Goal: Task Accomplishment & Management: Use online tool/utility

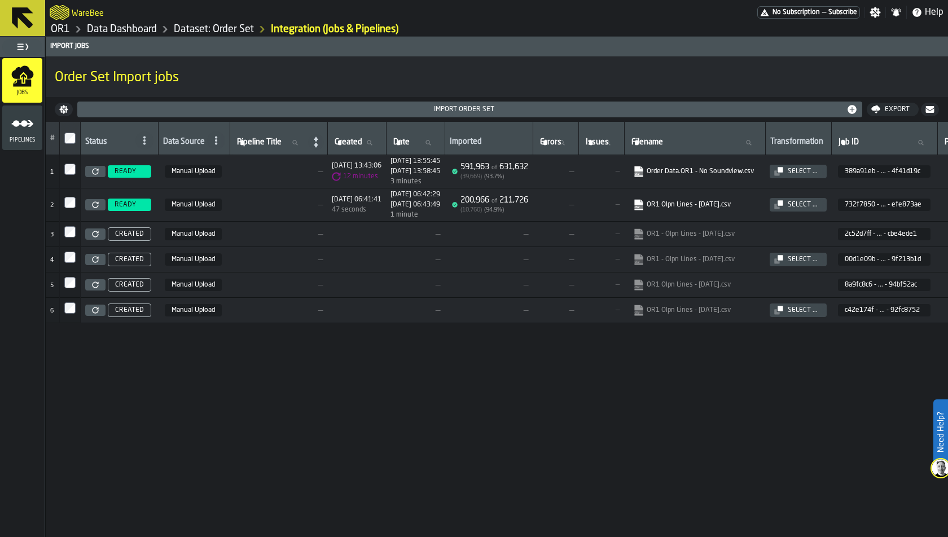
click at [234, 27] on link "Dataset: Order Set" at bounding box center [214, 29] width 80 height 12
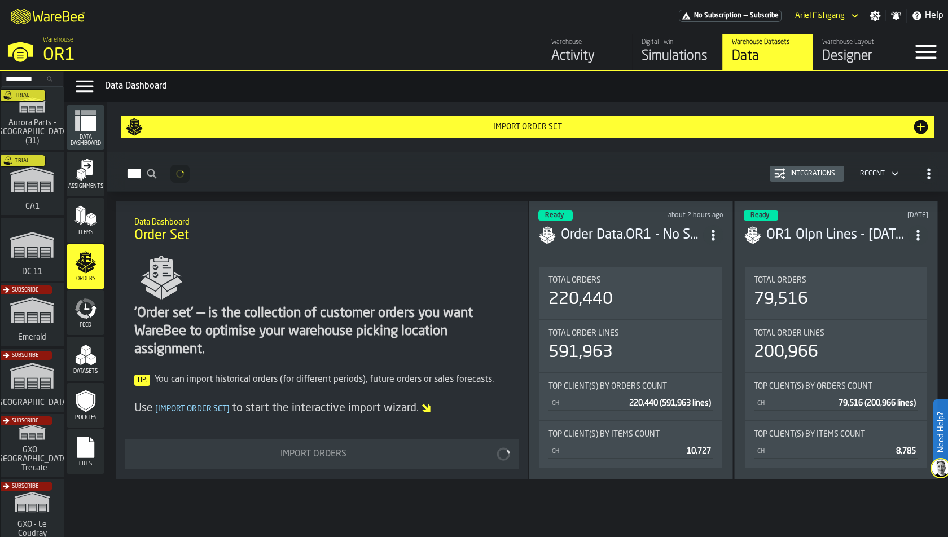
click at [81, 169] on polygon "menu Assignments" at bounding box center [82, 170] width 6 height 4
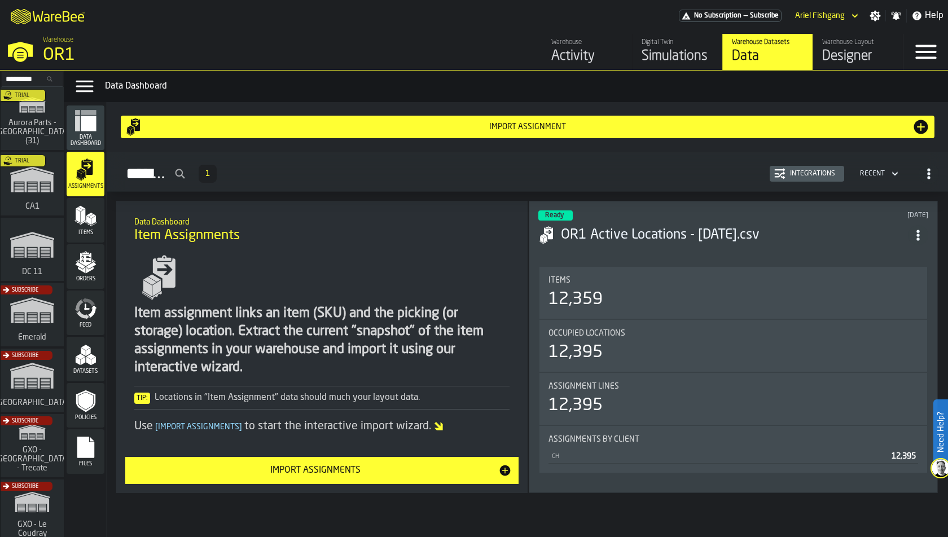
click at [84, 439] on icon "menu Files" at bounding box center [85, 447] width 17 height 21
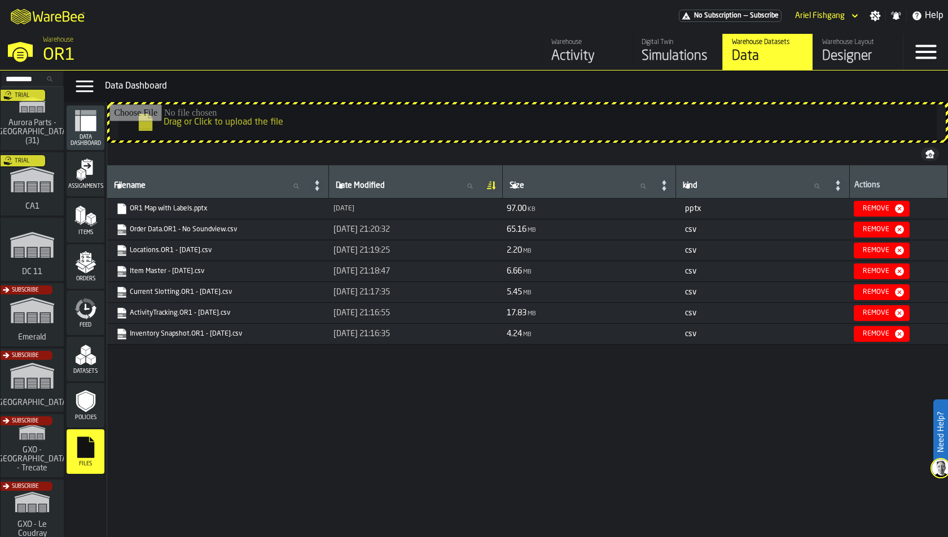
click at [93, 350] on icon "menu Datasets" at bounding box center [85, 355] width 23 height 23
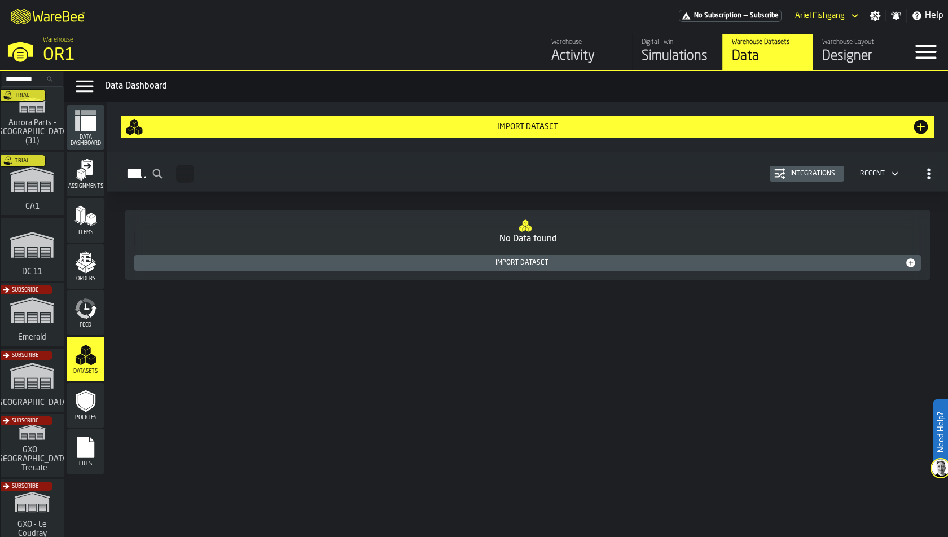
click at [416, 121] on div "Import Dataset" at bounding box center [527, 127] width 805 height 18
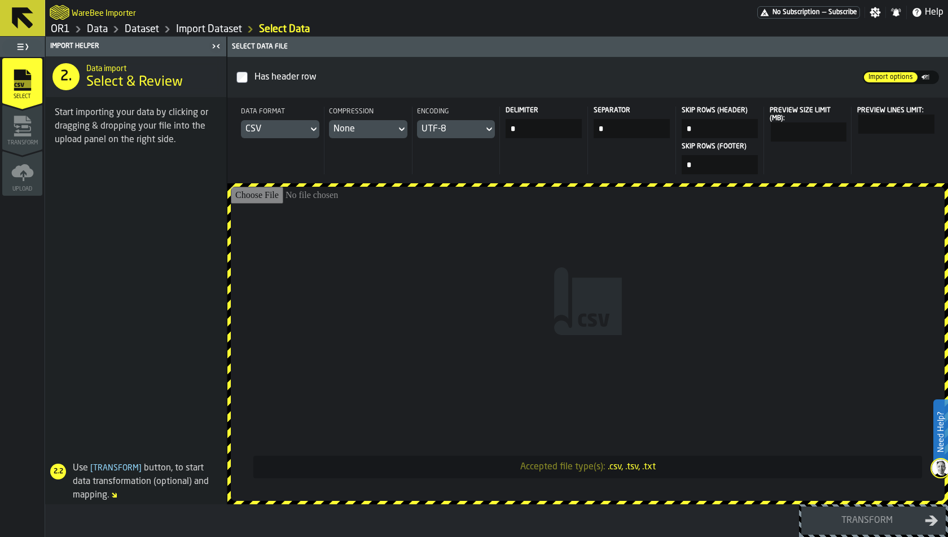
click at [342, 275] on input "Accepted file type(s): .csv, .tsv, .txt" at bounding box center [588, 344] width 714 height 314
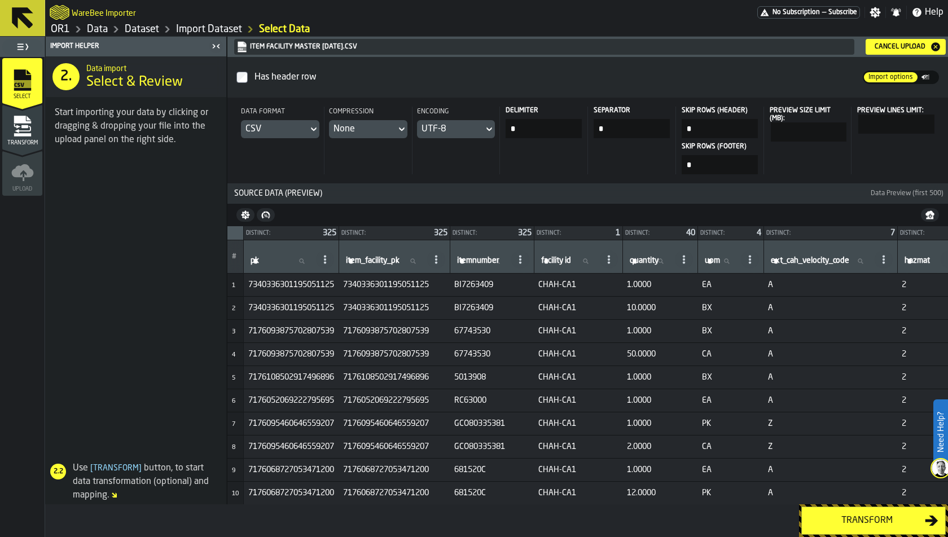
click at [29, 138] on div "Transform" at bounding box center [22, 130] width 40 height 31
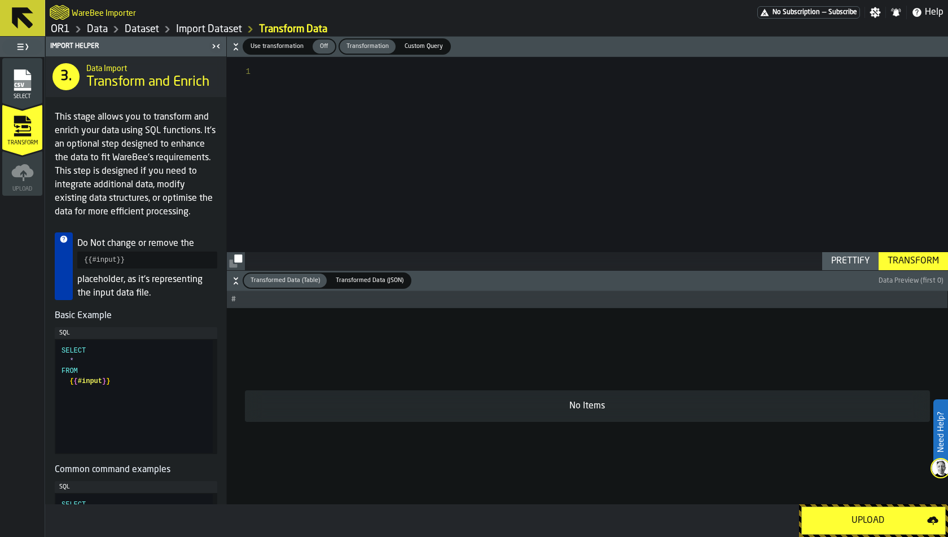
click at [920, 256] on div "Transform" at bounding box center [913, 261] width 60 height 14
type textarea "**********"
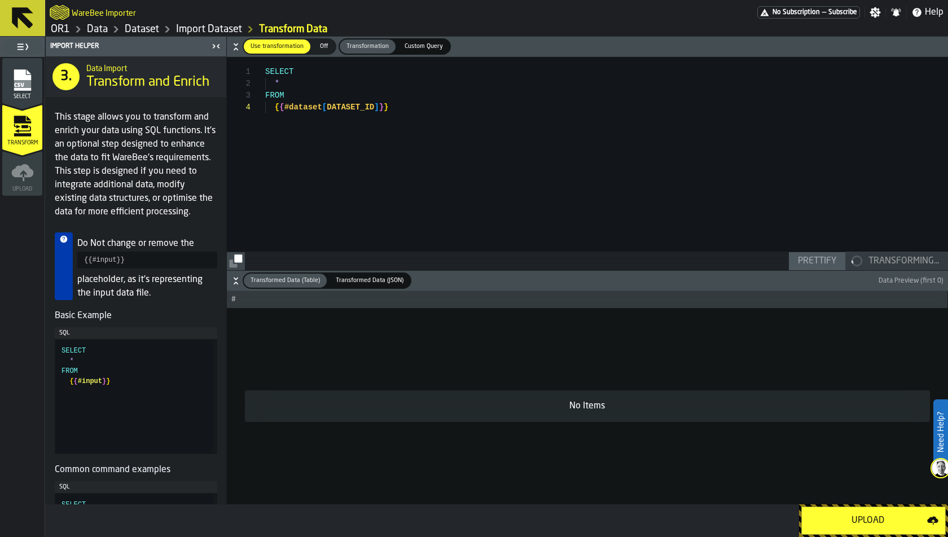
scroll to position [35, 0]
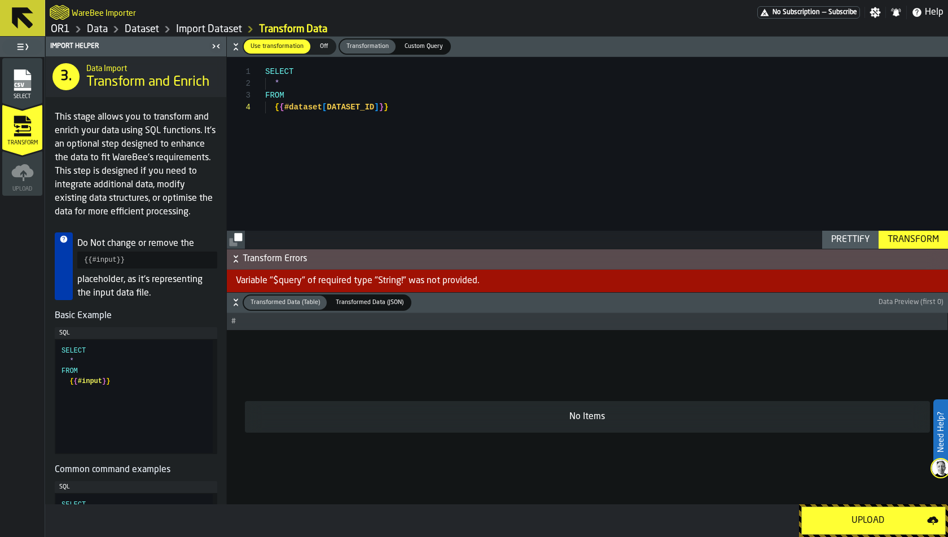
click at [326, 43] on span "Off" at bounding box center [324, 47] width 18 height 10
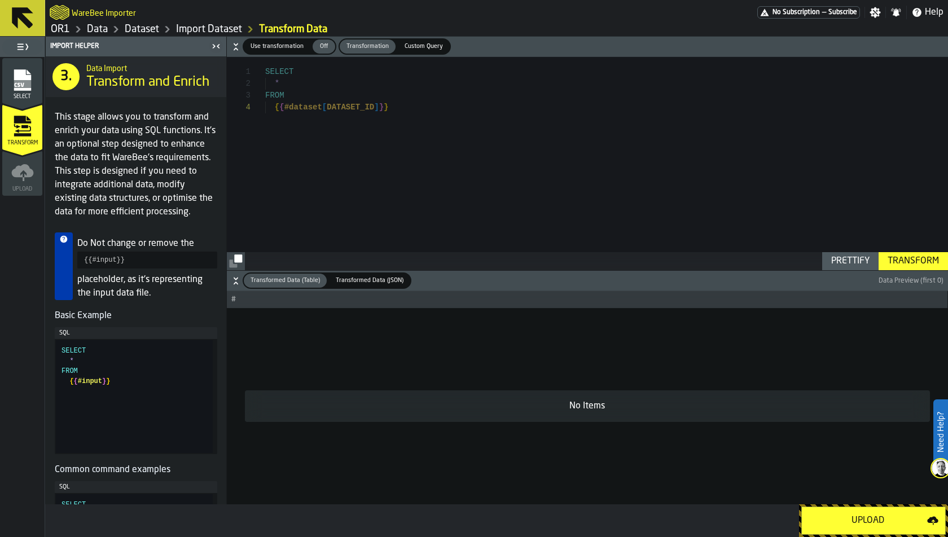
click at [873, 518] on div "Upload" at bounding box center [868, 521] width 118 height 14
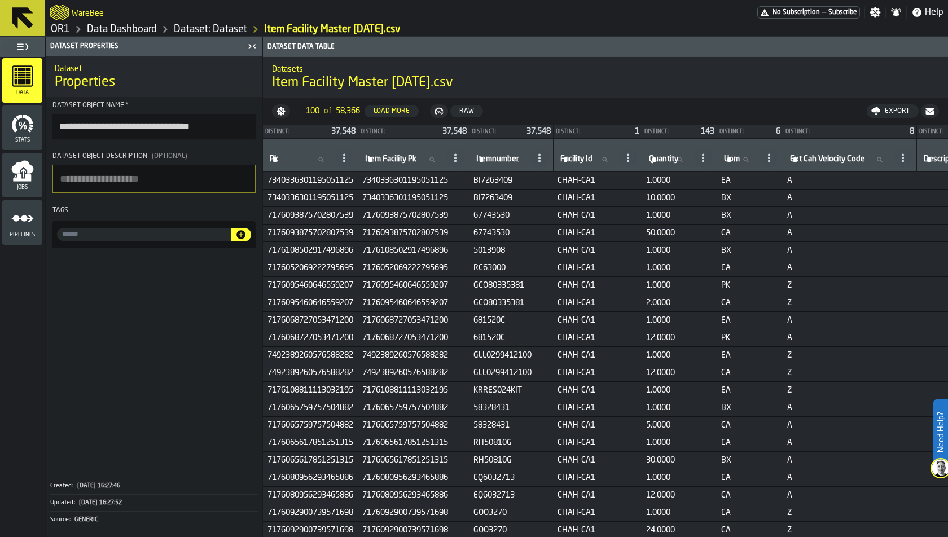
click at [147, 28] on link "Data Dashboard" at bounding box center [122, 29] width 70 height 12
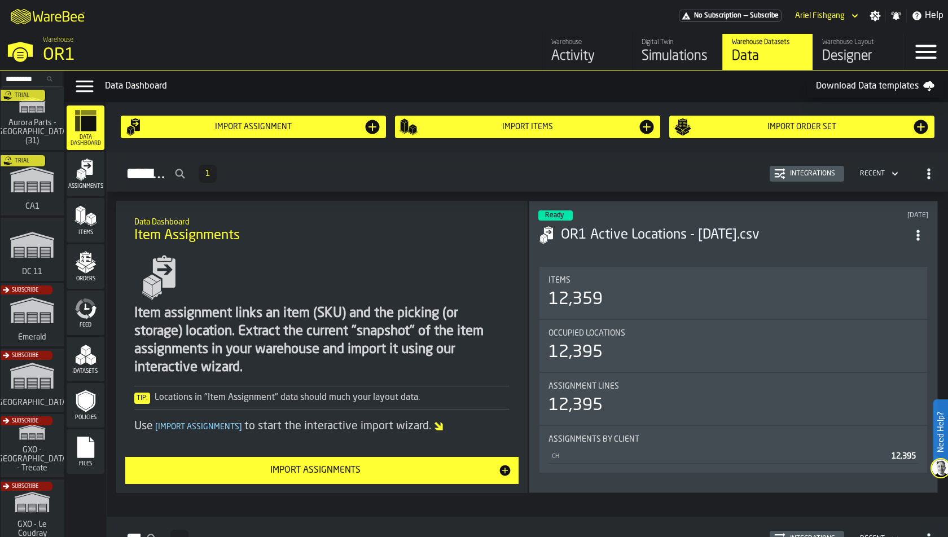
click at [88, 357] on polygon "menu Datasets" at bounding box center [91, 357] width 10 height 6
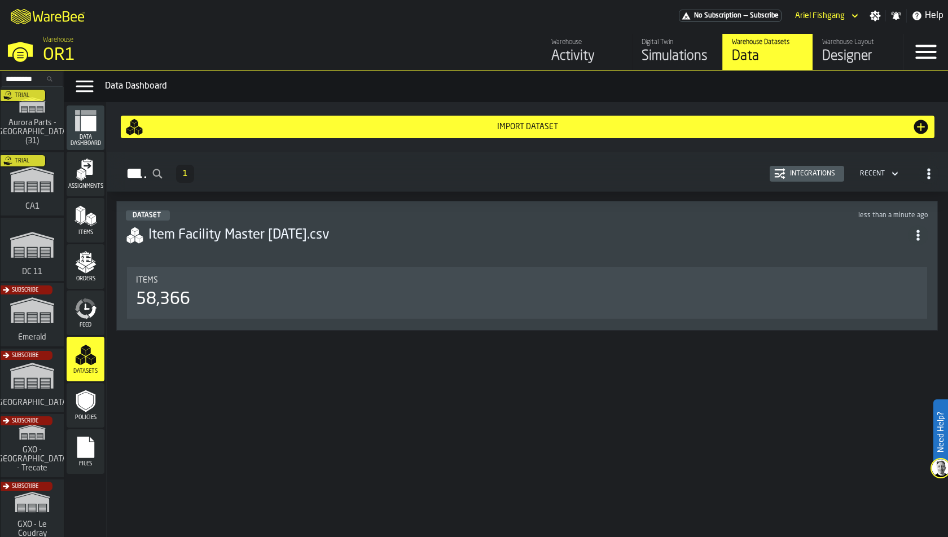
click at [222, 273] on div "Items 58,366" at bounding box center [527, 293] width 800 height 52
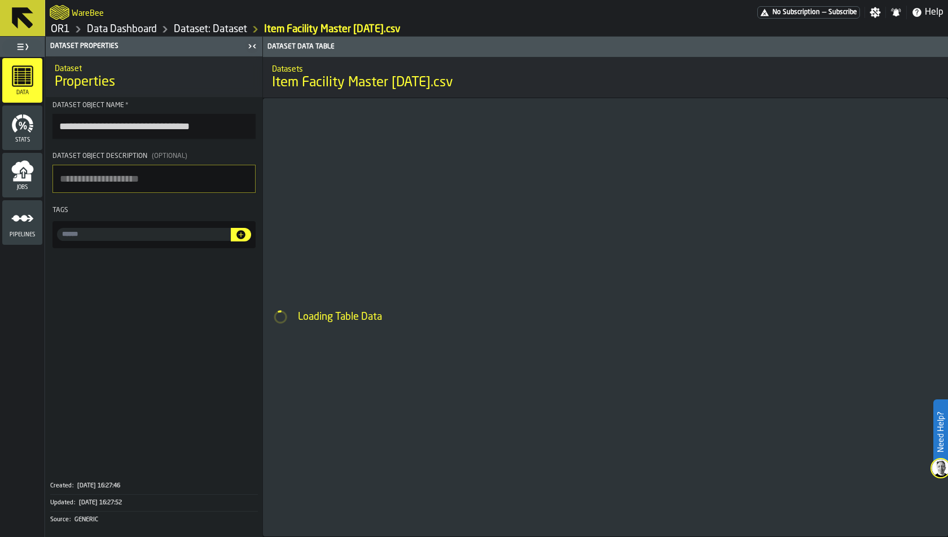
click at [133, 240] on input "input-value-" at bounding box center [144, 234] width 174 height 13
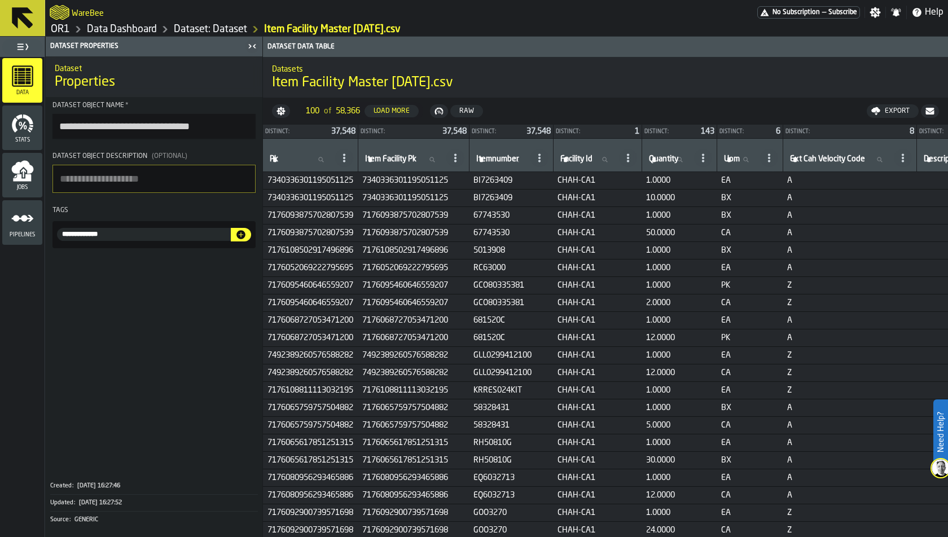
type input "**********"
click at [245, 235] on icon "button-" at bounding box center [240, 234] width 11 height 11
click at [117, 30] on link "Data Dashboard" at bounding box center [122, 29] width 70 height 12
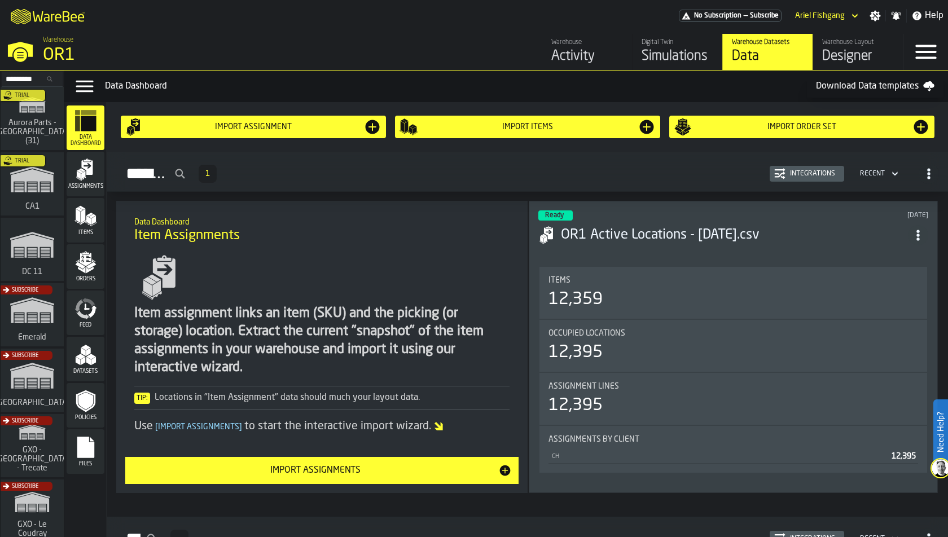
click at [74, 262] on icon "menu Orders" at bounding box center [85, 262] width 23 height 23
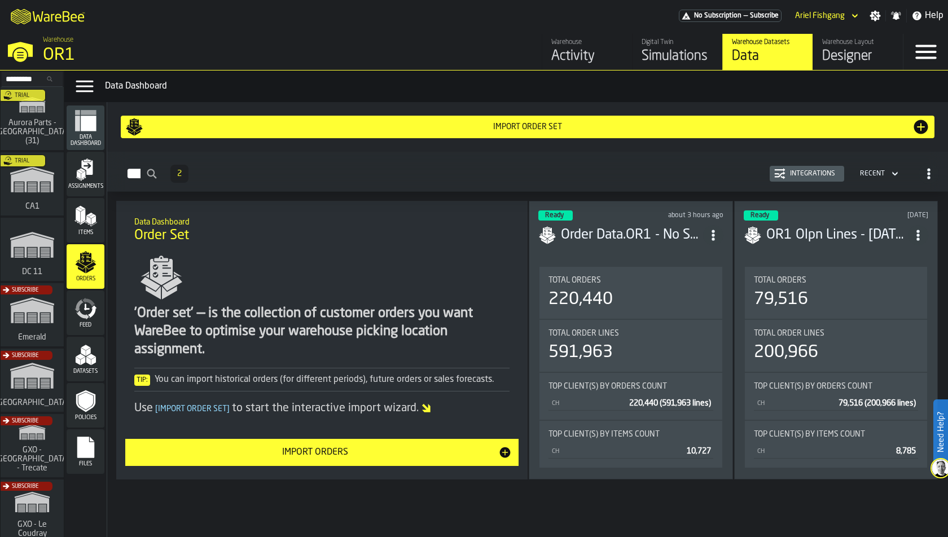
click at [711, 232] on icon "ItemListCard-DashboardItemContainer" at bounding box center [713, 235] width 11 height 11
click at [633, 233] on h3 "Order Data.OR1 - No Soundview.csv" at bounding box center [632, 235] width 142 height 18
click at [810, 166] on button "Integrations" at bounding box center [807, 174] width 74 height 16
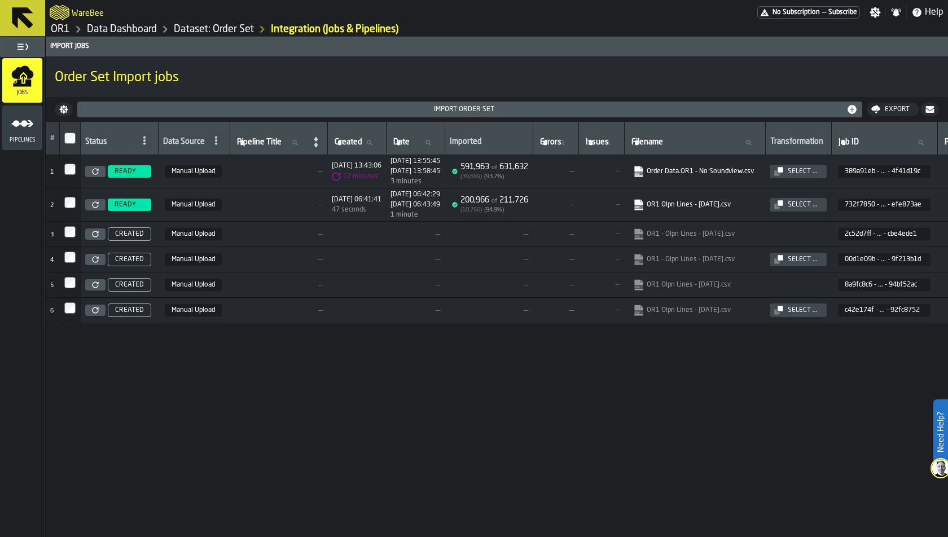
click at [153, 178] on td "READY" at bounding box center [120, 171] width 78 height 33
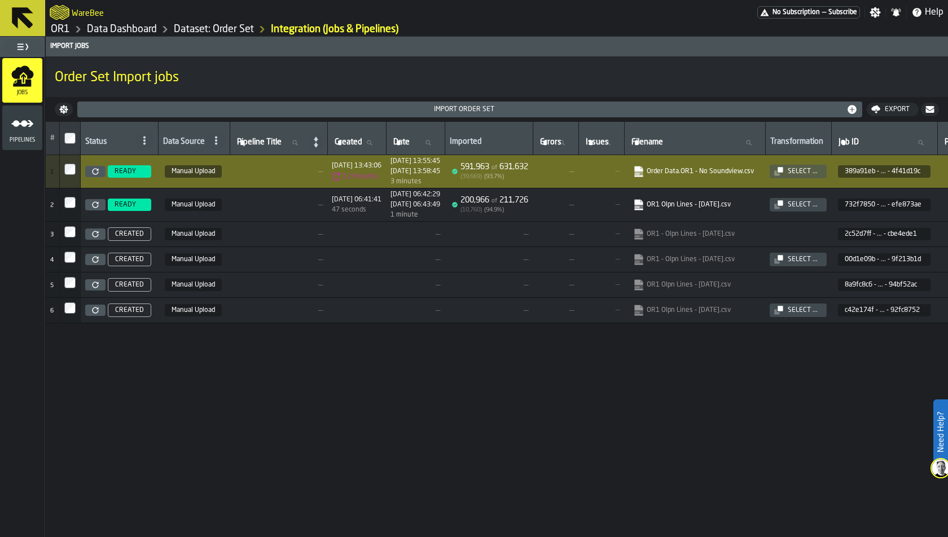
click at [90, 169] on link at bounding box center [95, 171] width 20 height 11
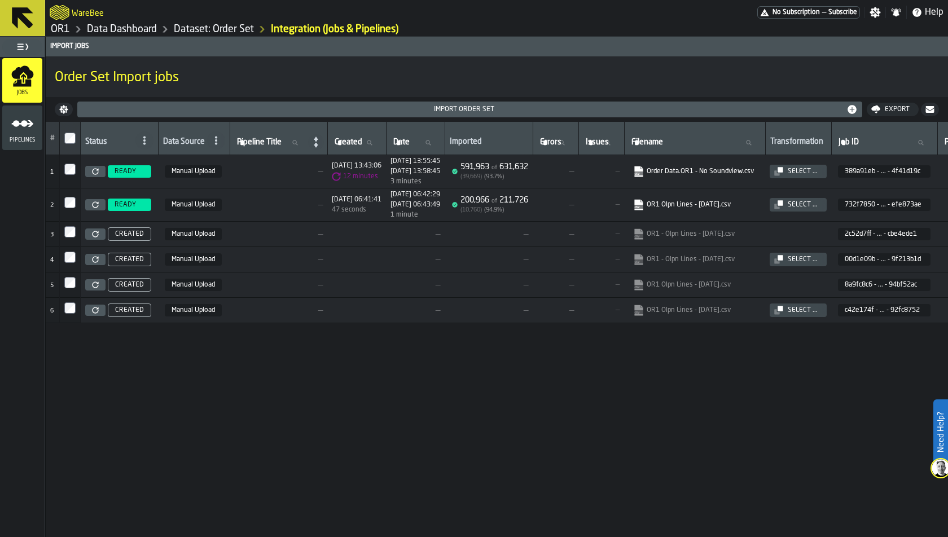
click at [122, 207] on span "READY" at bounding box center [125, 205] width 21 height 8
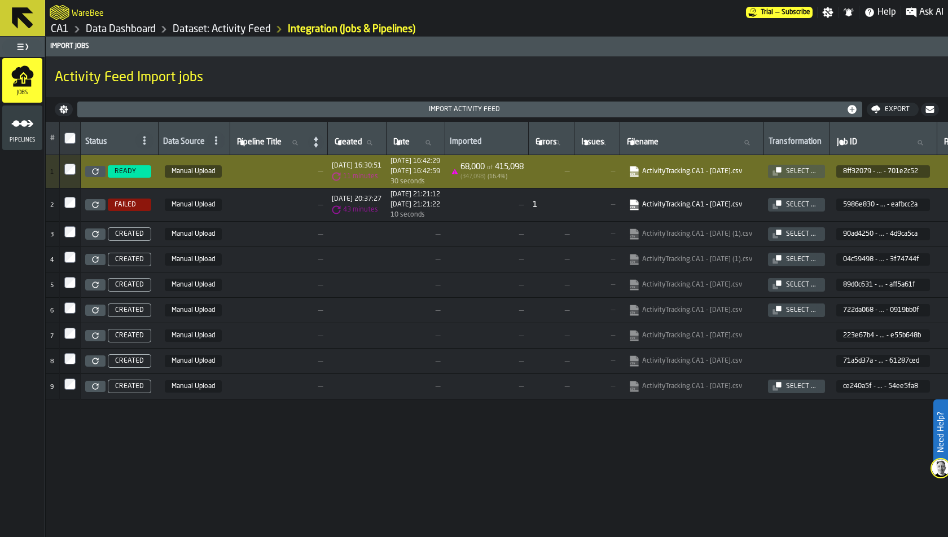
click at [254, 30] on link "Dataset: Activity Feed" at bounding box center [222, 29] width 98 height 12
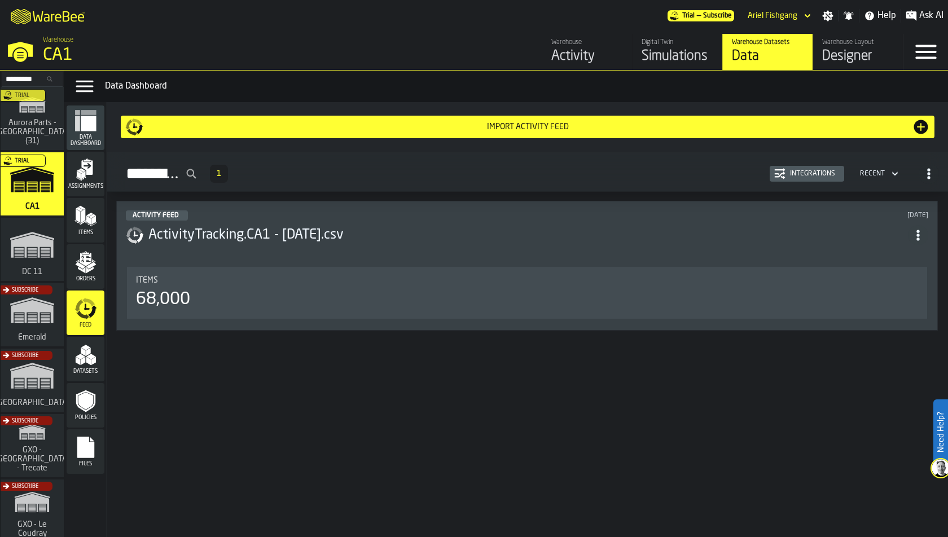
click at [662, 49] on div "Simulations" at bounding box center [678, 56] width 72 height 18
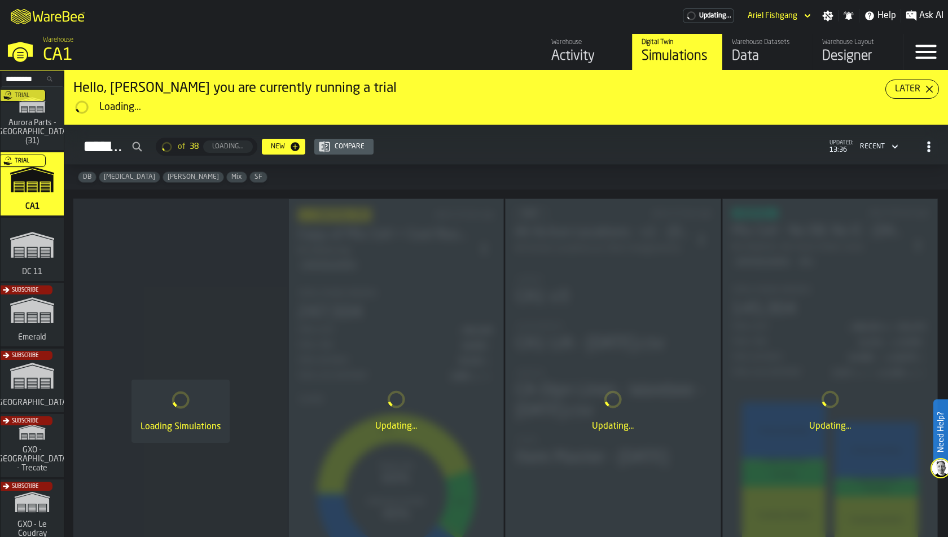
click at [766, 54] on div "Data" at bounding box center [768, 56] width 72 height 18
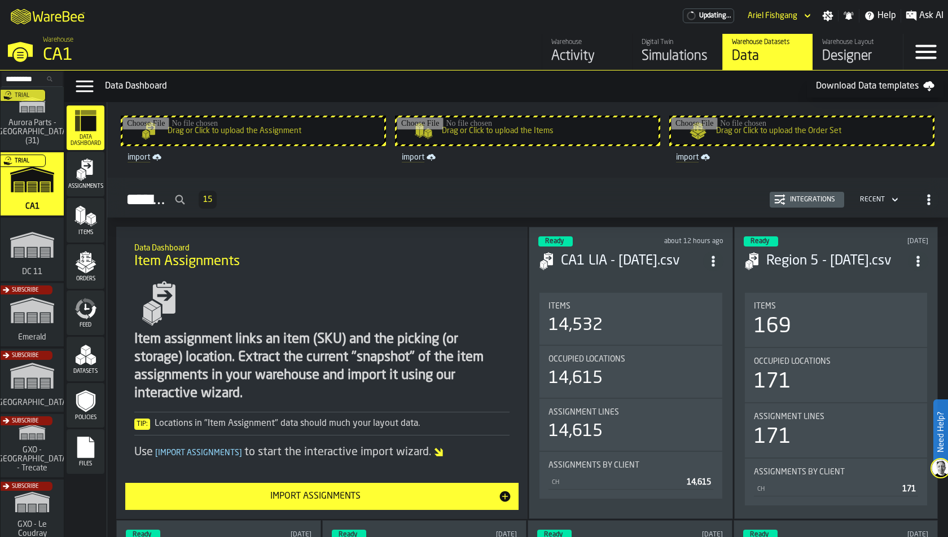
click at [79, 441] on icon "menu Files" at bounding box center [85, 447] width 17 height 21
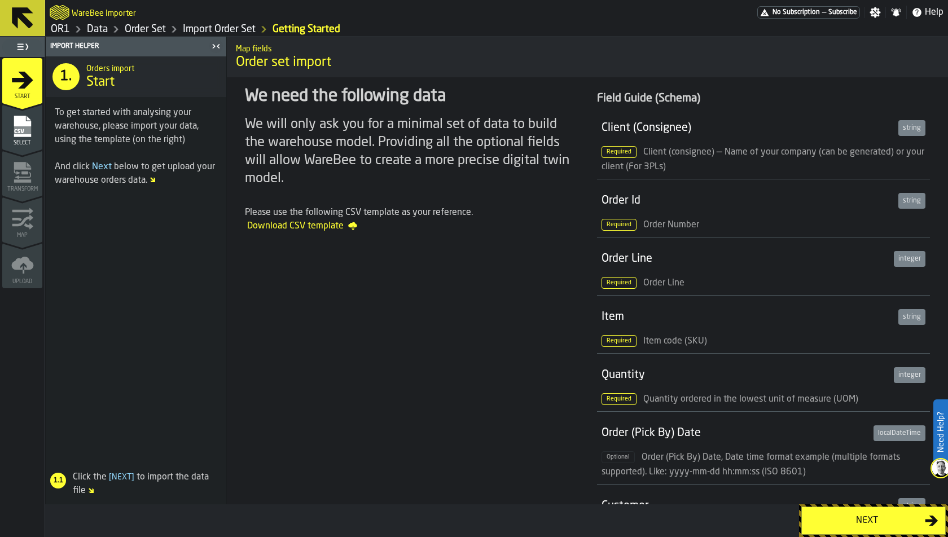
click at [23, 142] on span "Select" at bounding box center [22, 143] width 40 height 6
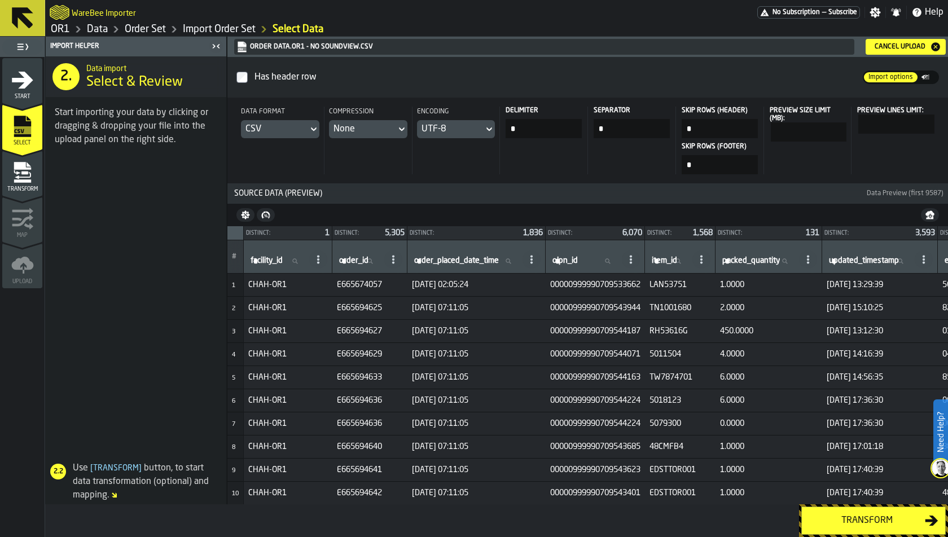
click at [26, 166] on icon "menu Transform" at bounding box center [22, 172] width 23 height 23
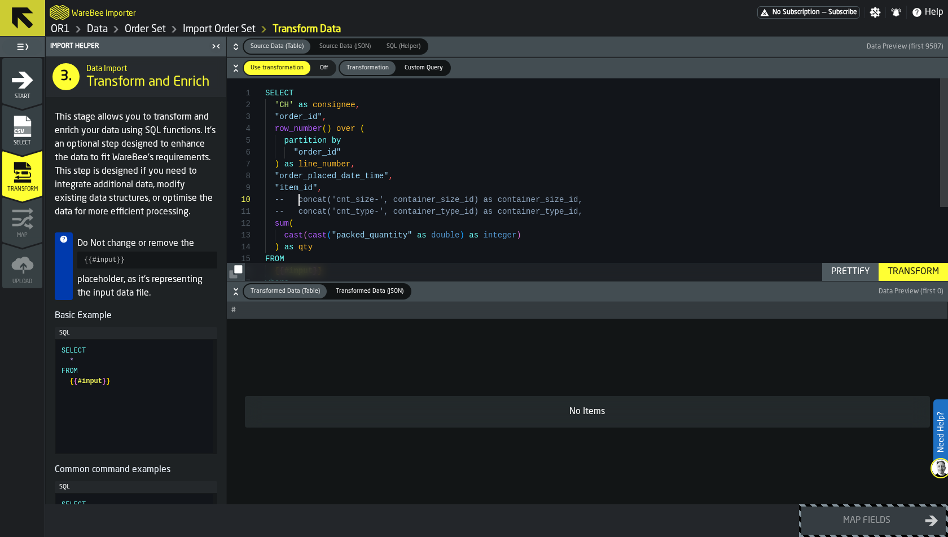
scroll to position [106, 0]
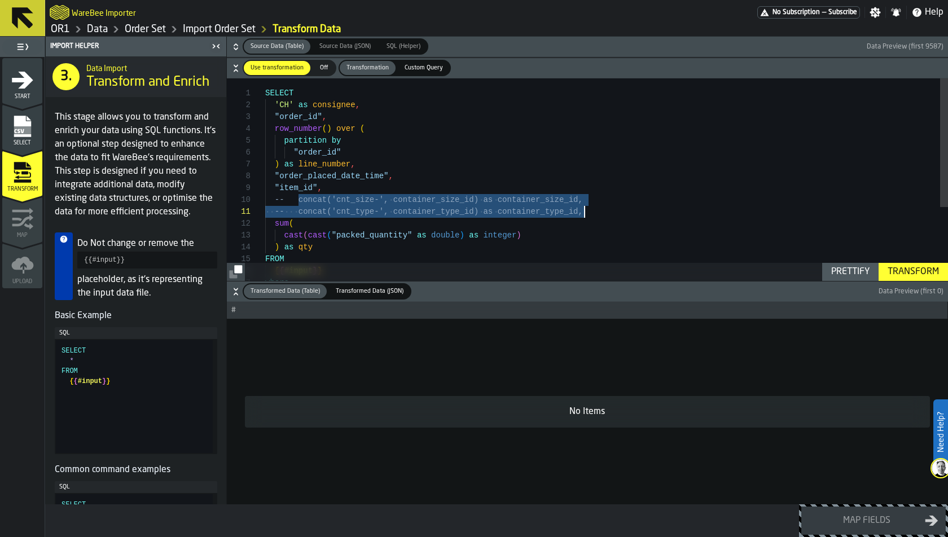
drag, startPoint x: 297, startPoint y: 201, endPoint x: 583, endPoint y: 216, distance: 286.4
click at [583, 216] on div "SELECT 'CH' as consignee , "order_id" , row_number ( ) over ( partition by "ord…" at bounding box center [606, 238] width 683 height 320
type textarea "**********"
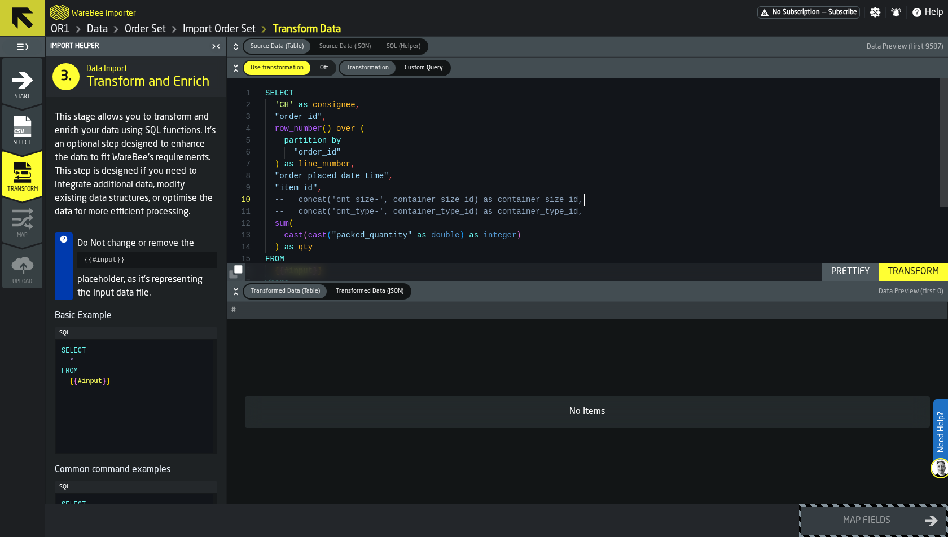
click at [589, 197] on div "SELECT 'CH' as consignee , "order_id" , row_number ( ) over ( partition by "ord…" at bounding box center [606, 238] width 683 height 320
click at [557, 197] on div "SELECT 'CH' as consignee , "order_id" , row_number ( ) over ( partition by "ord…" at bounding box center [606, 238] width 683 height 320
click at [528, 204] on div "SELECT 'CH' as consignee , "order_id" , row_number ( ) over ( partition by "ord…" at bounding box center [606, 238] width 683 height 320
click at [583, 204] on div "-- concat('cnt_size-', container_size_id) as con tainer_size_id," at bounding box center [606, 200] width 683 height 12
click at [238, 47] on icon "button-" at bounding box center [235, 46] width 11 height 11
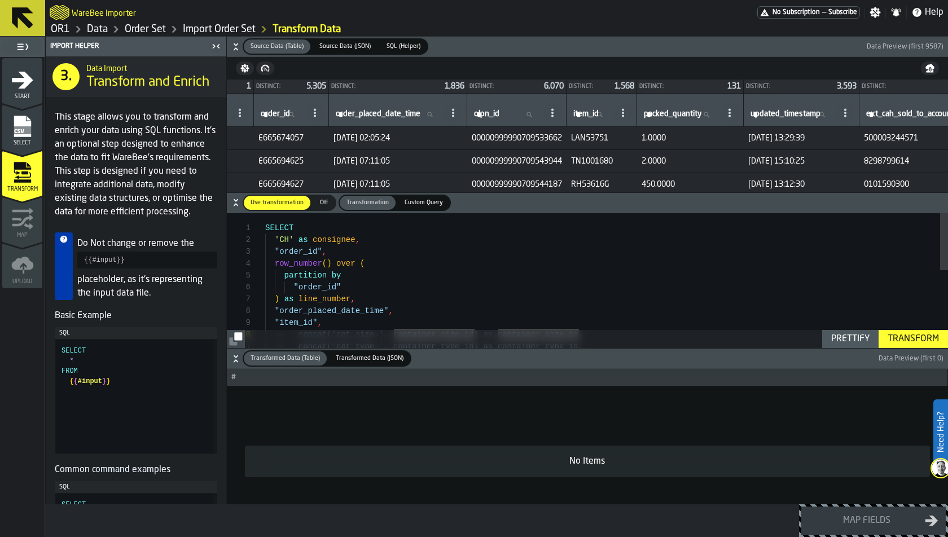
scroll to position [0, 0]
